Goal: Task Accomplishment & Management: Manage account settings

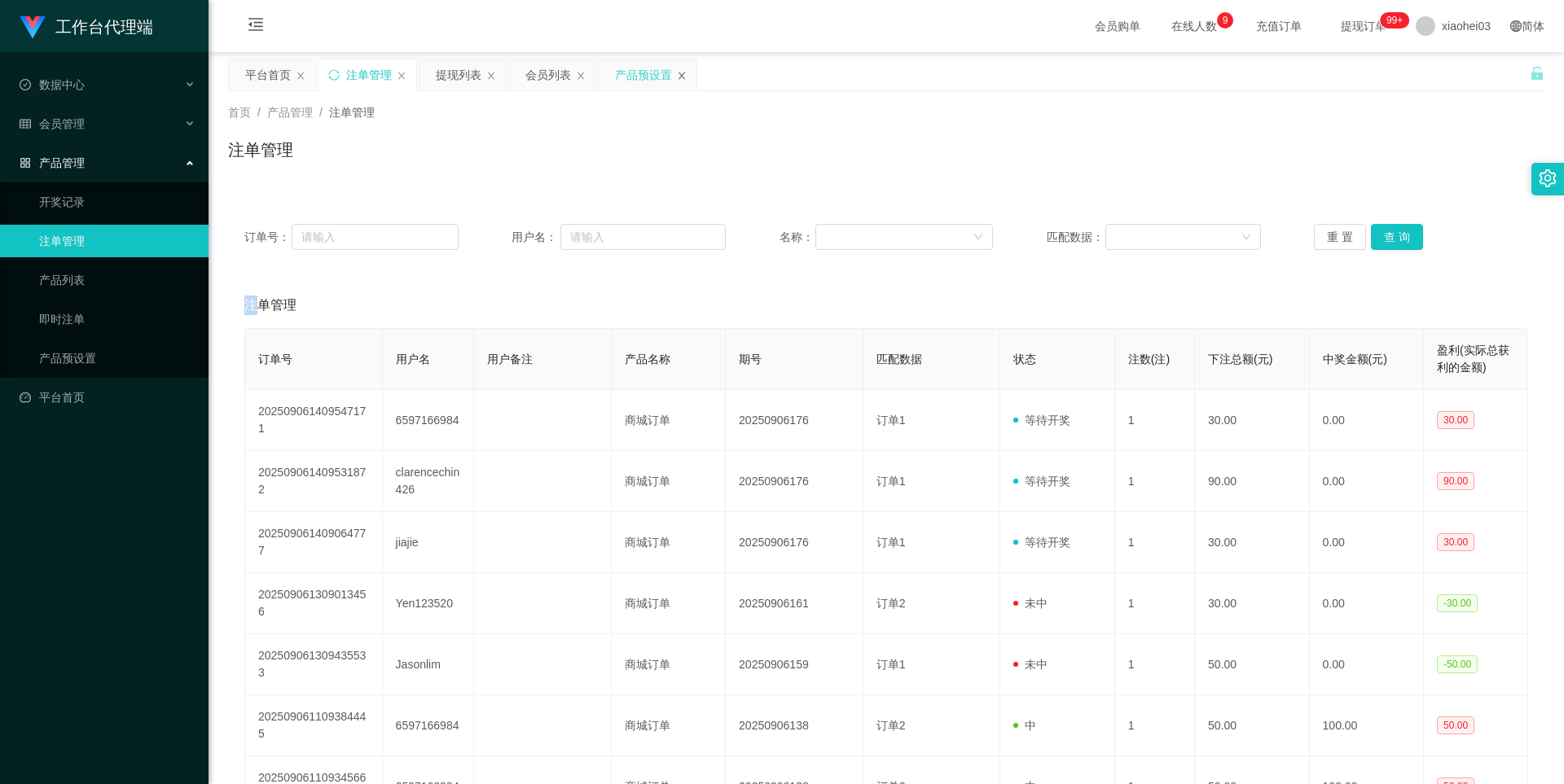
click at [682, 73] on icon "图标: close" at bounding box center [681, 76] width 9 height 9
click at [99, 361] on link "产品预设置" at bounding box center [116, 358] width 156 height 32
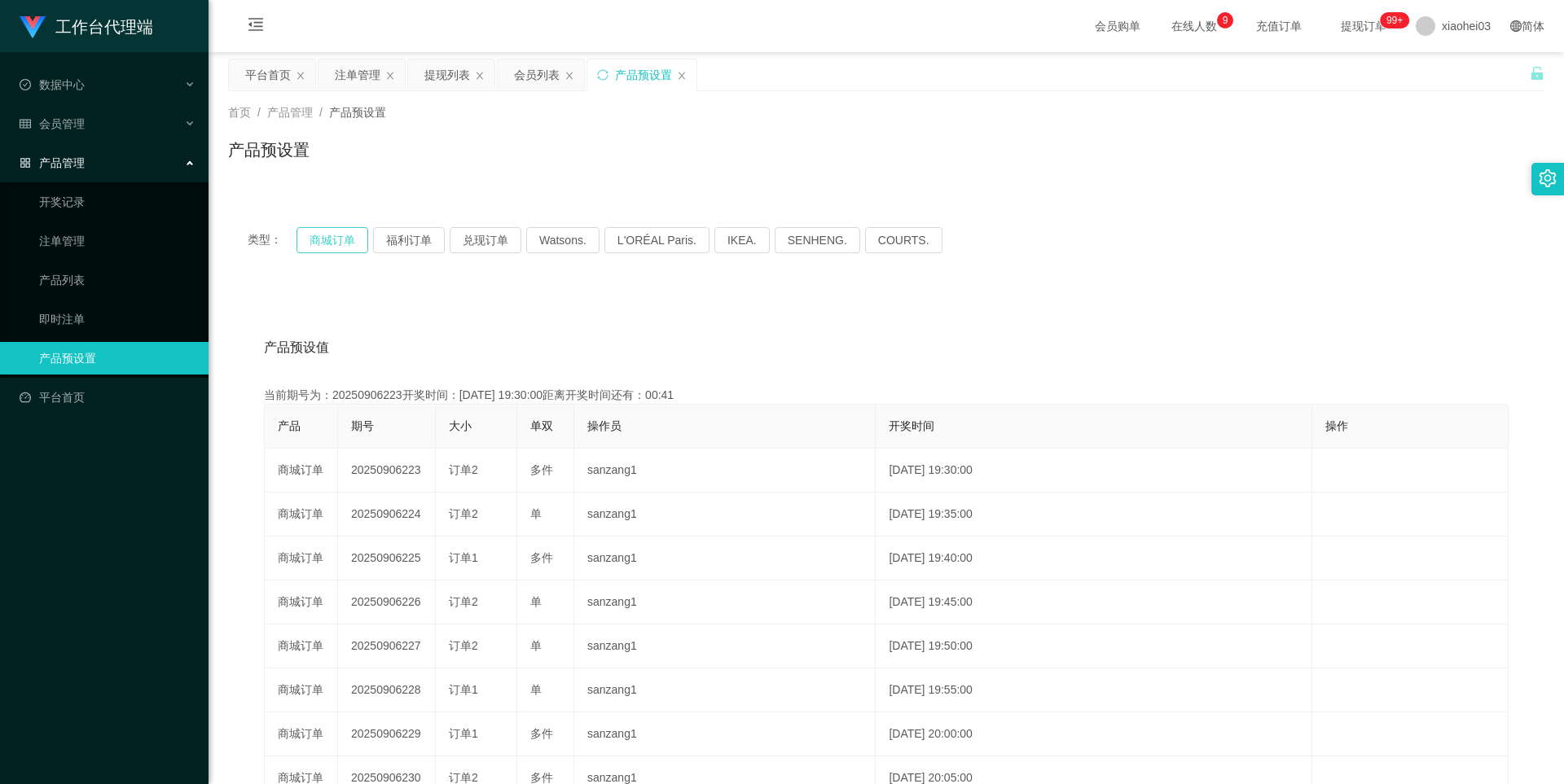
click at [336, 238] on button "商城订单" at bounding box center [333, 240] width 72 height 26
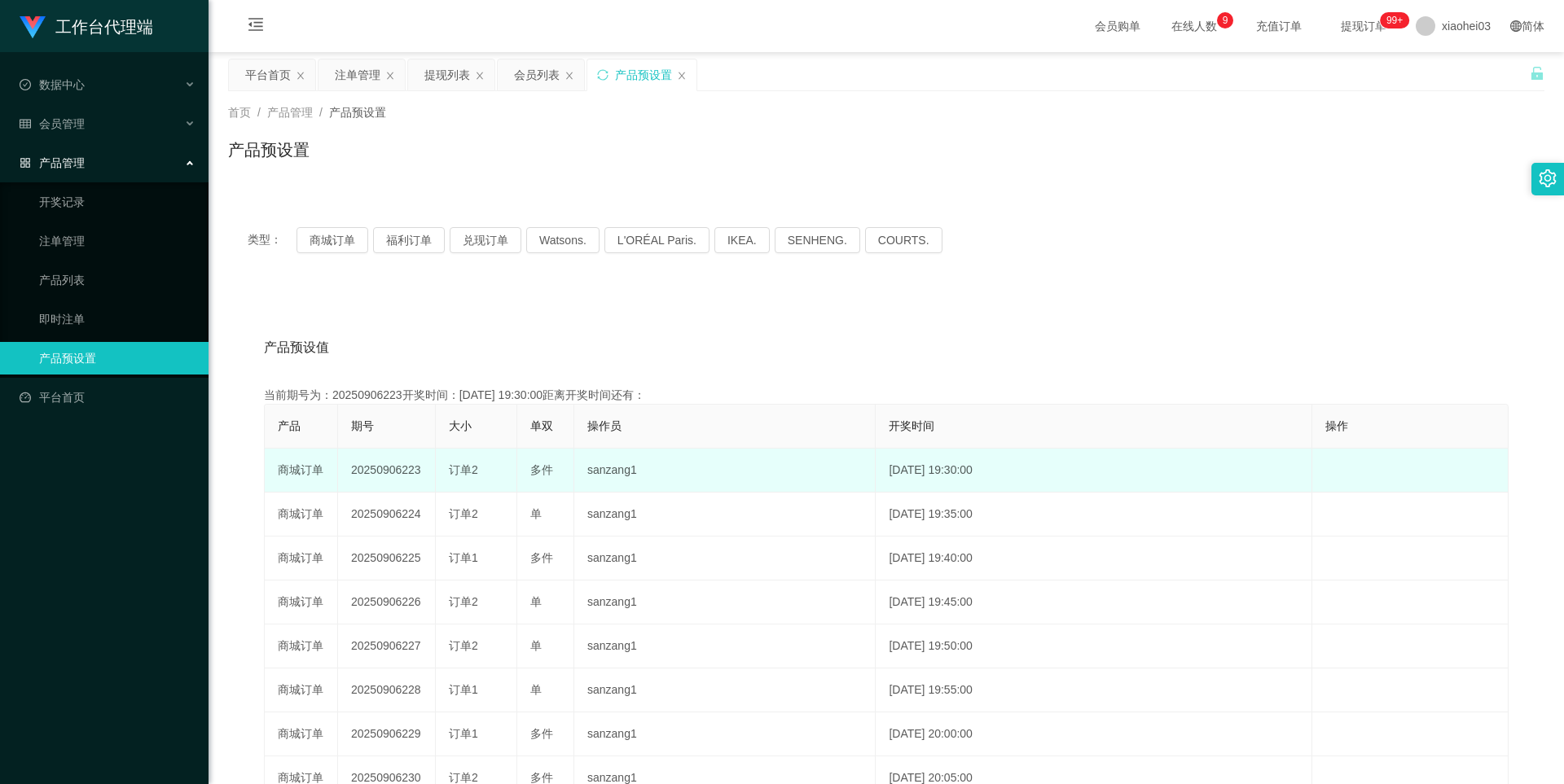
click at [402, 471] on td "20250906223" at bounding box center [387, 470] width 97 height 44
copy td "20250906223"
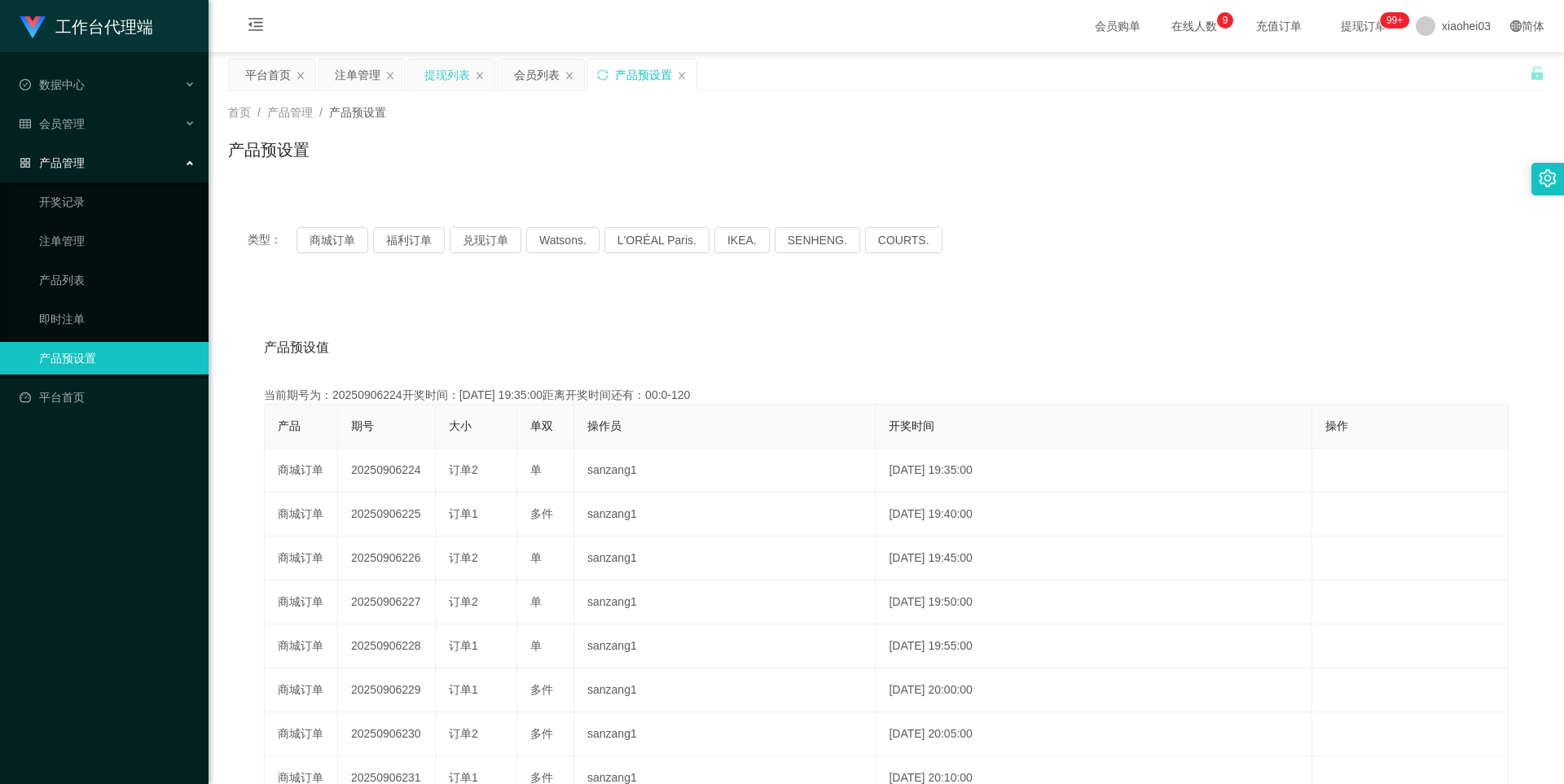
click at [443, 72] on div "提现列表" at bounding box center [447, 75] width 45 height 31
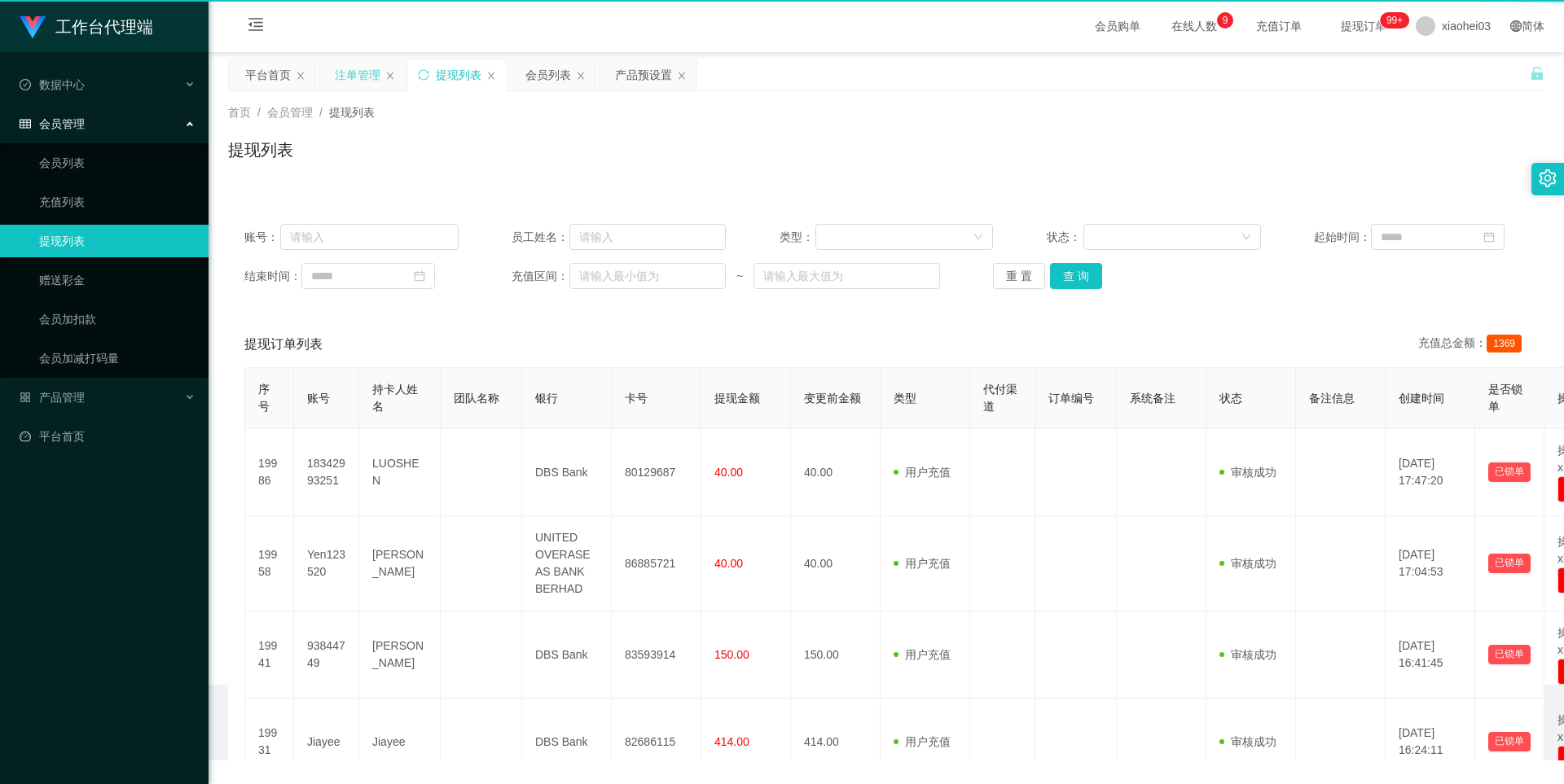
click at [371, 72] on div "注单管理" at bounding box center [357, 75] width 45 height 31
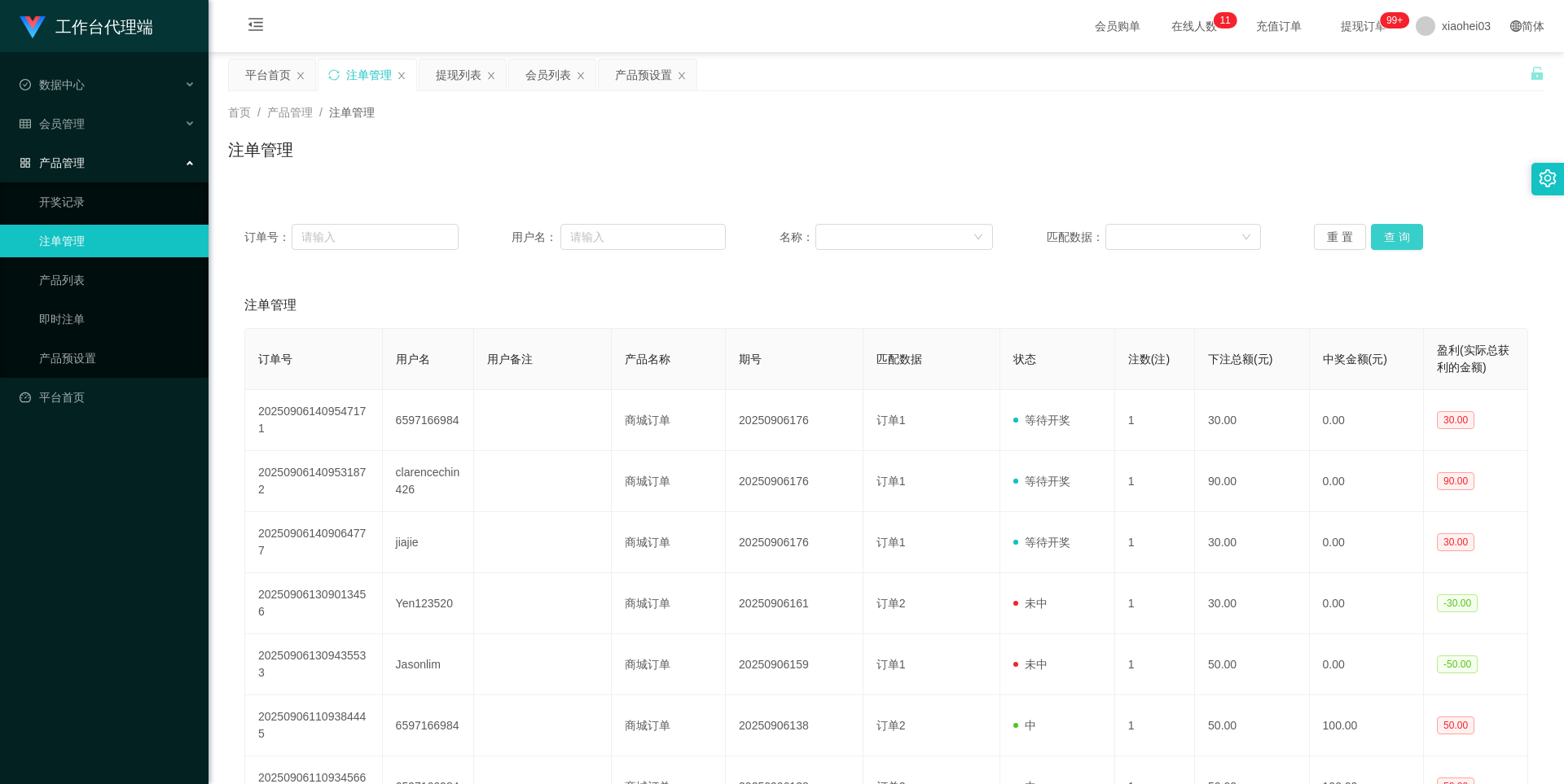
click at [1393, 241] on button "查 询" at bounding box center [1396, 237] width 52 height 26
click at [1393, 241] on div "重 置 查 询" at bounding box center [1420, 237] width 215 height 26
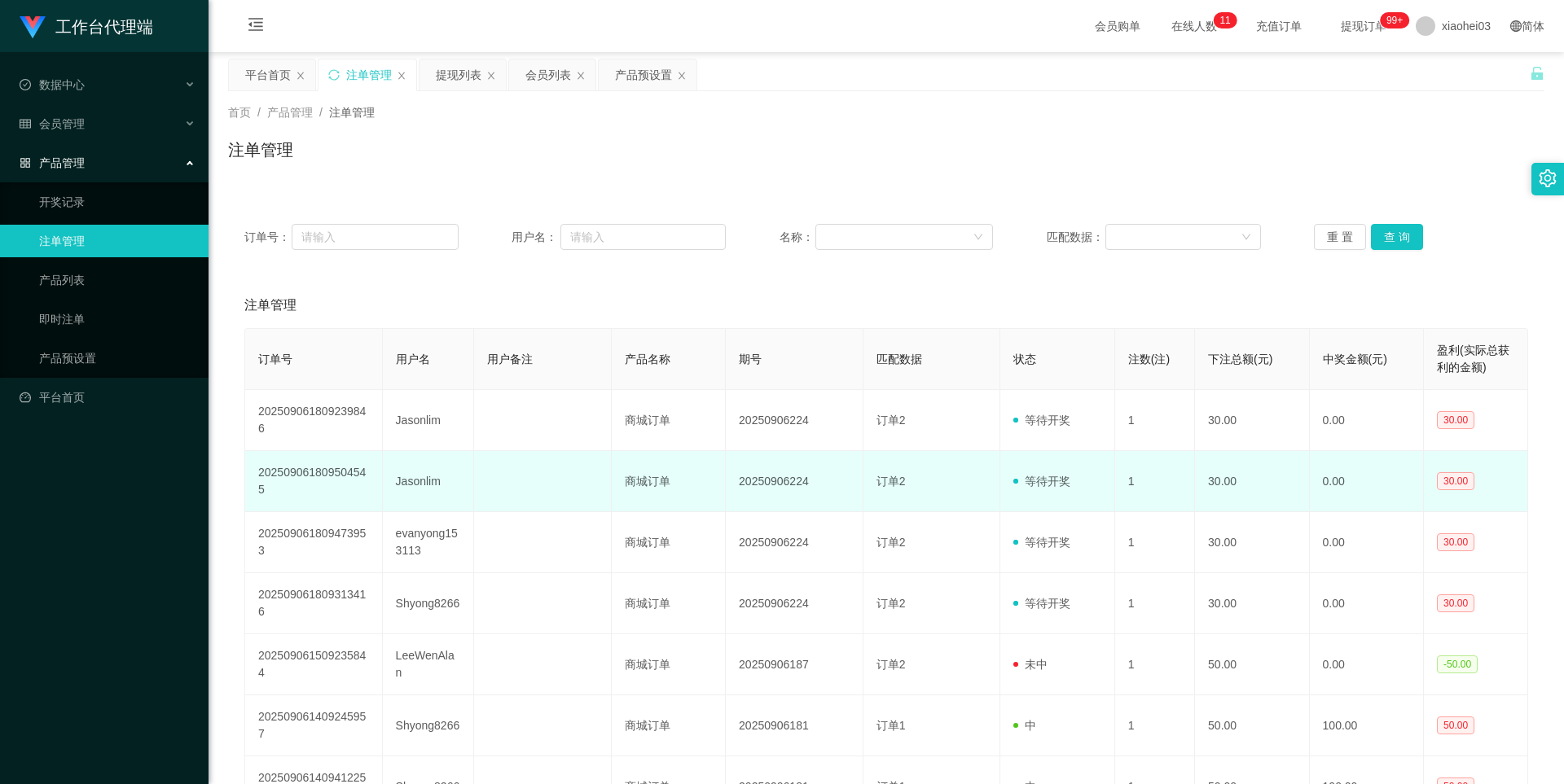
click at [405, 486] on td "Jasonlim" at bounding box center [428, 481] width 92 height 61
copy td "Jasonlim"
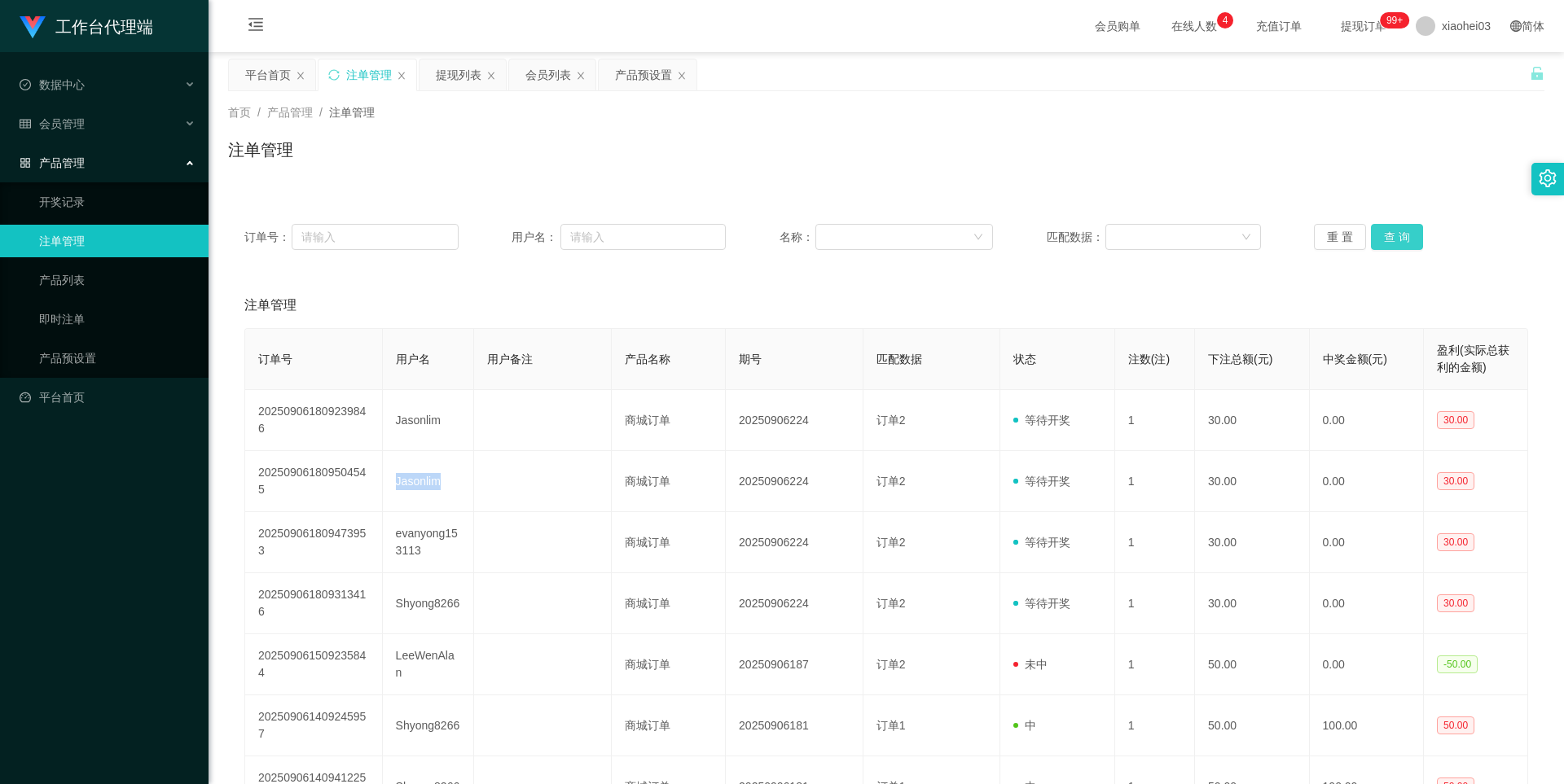
click at [1403, 240] on button "查 询" at bounding box center [1396, 237] width 52 height 26
click at [1403, 240] on div "重 置 查 询" at bounding box center [1420, 237] width 215 height 26
click at [1403, 240] on button "查 询" at bounding box center [1396, 237] width 52 height 26
